Goal: Find specific page/section: Find specific page/section

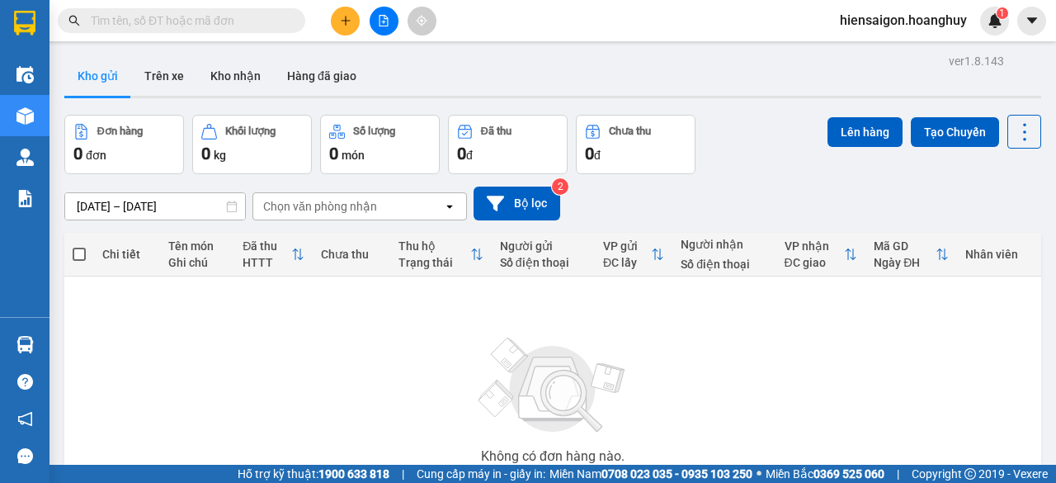
click at [186, 29] on input "text" at bounding box center [188, 21] width 195 height 18
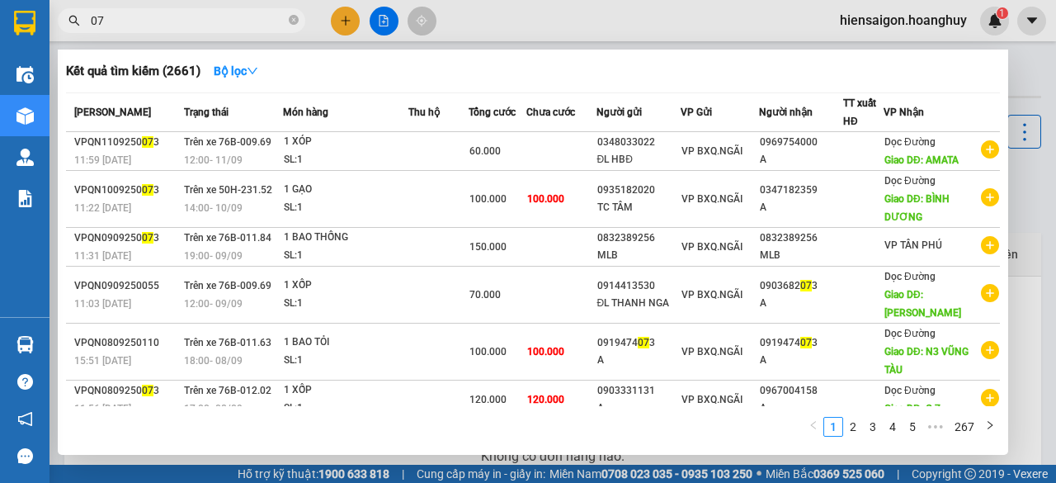
type input "0"
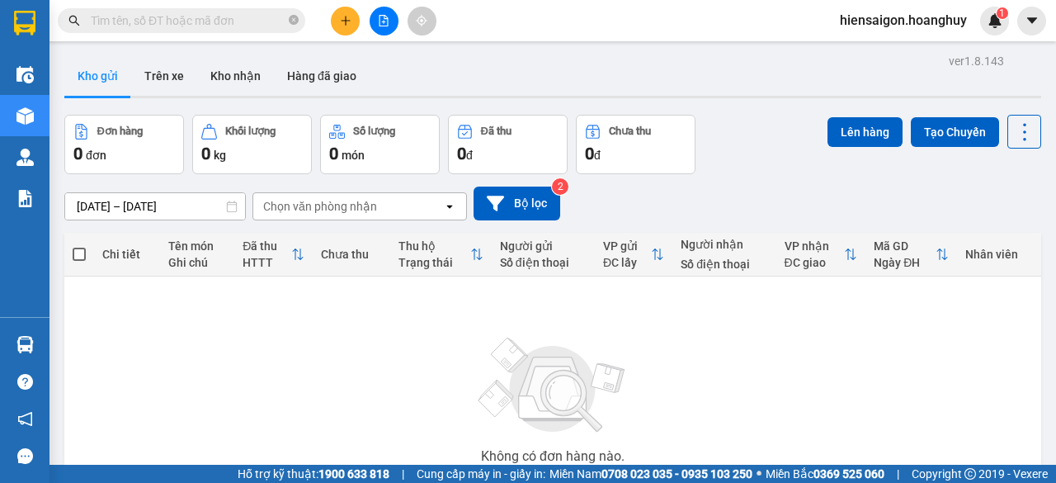
type input "-"
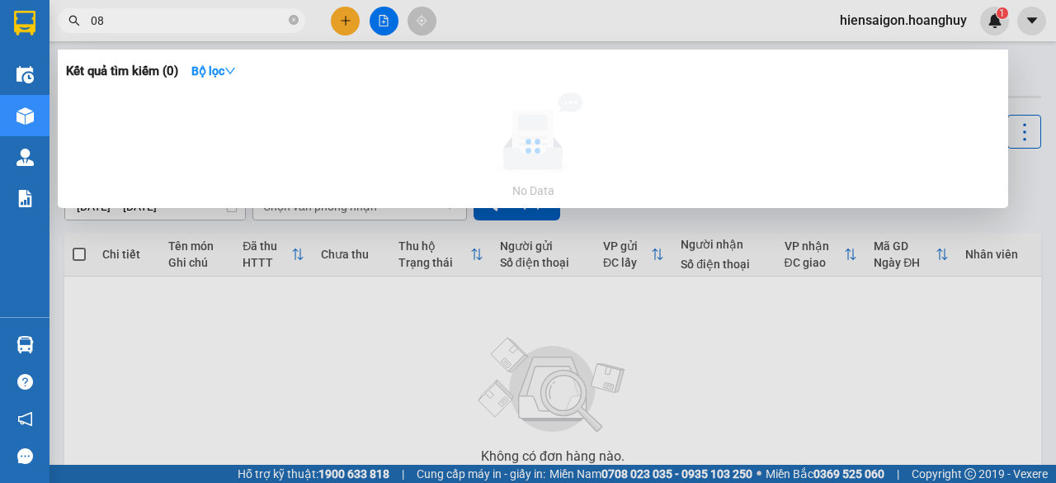
type input "0"
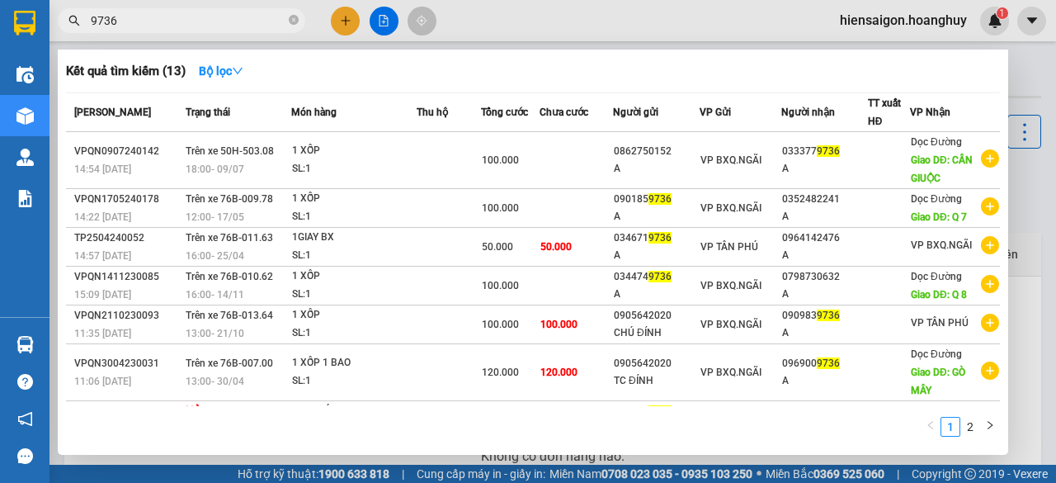
type input "9"
